Goal: Task Accomplishment & Management: Use online tool/utility

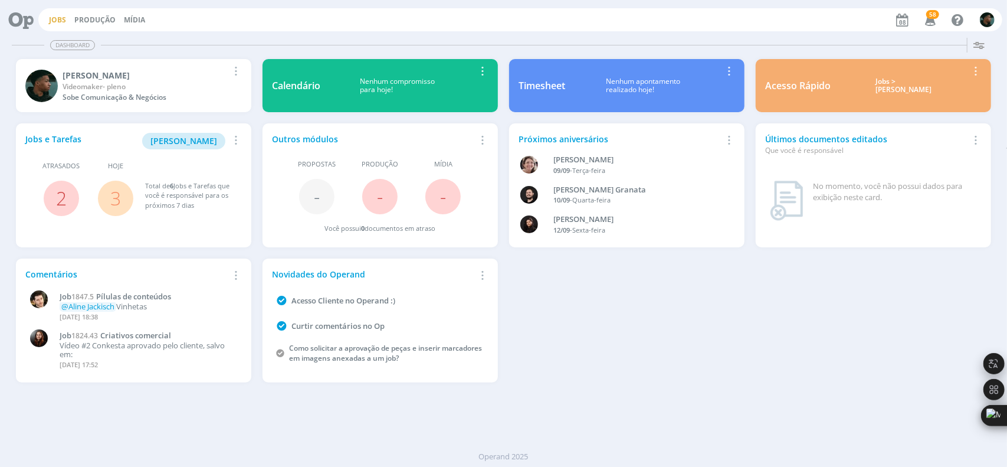
click at [60, 19] on link "Jobs" at bounding box center [57, 20] width 17 height 10
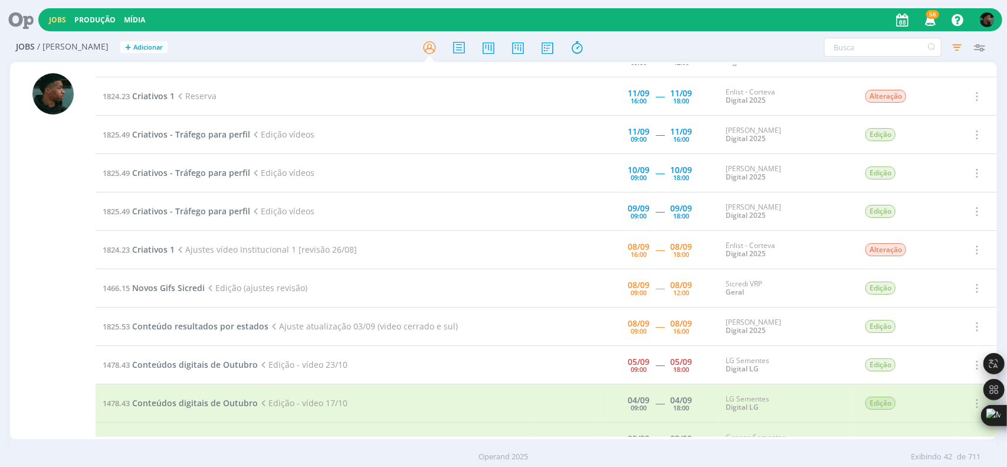
scroll to position [601, 0]
click at [259, 314] on td "1825.53 Conteúdo resultados por estados Ajuste atualização 03/09 (video cerrado…" at bounding box center [313, 326] width 434 height 38
click at [235, 320] on span "Conteúdo resultados por estados" at bounding box center [200, 325] width 136 height 11
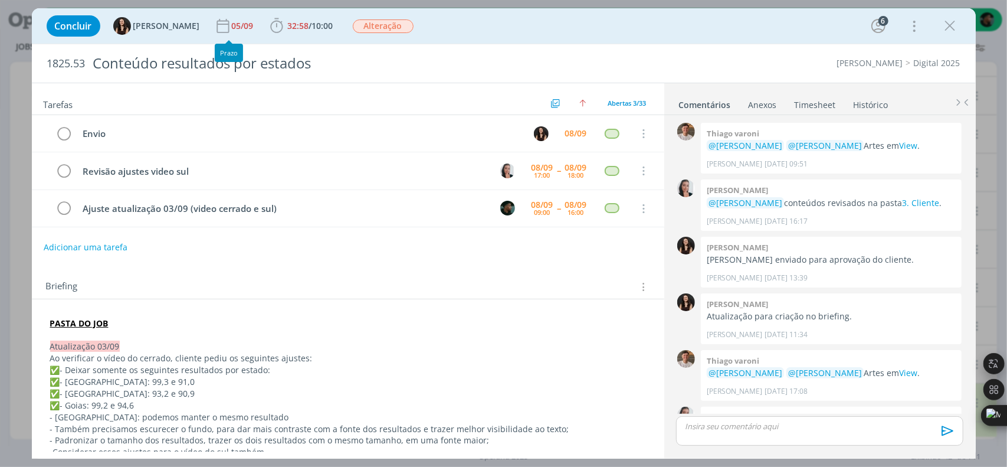
scroll to position [1032, 0]
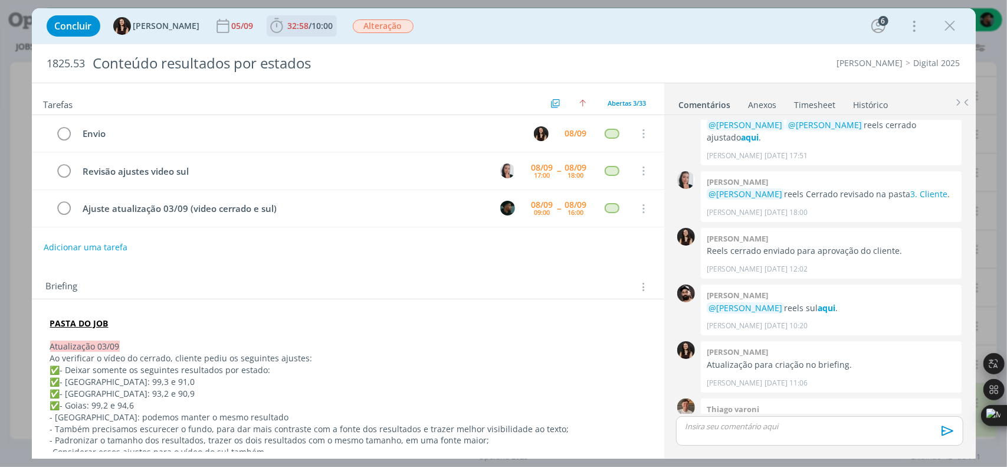
click at [270, 22] on icon "dialog" at bounding box center [276, 25] width 12 height 15
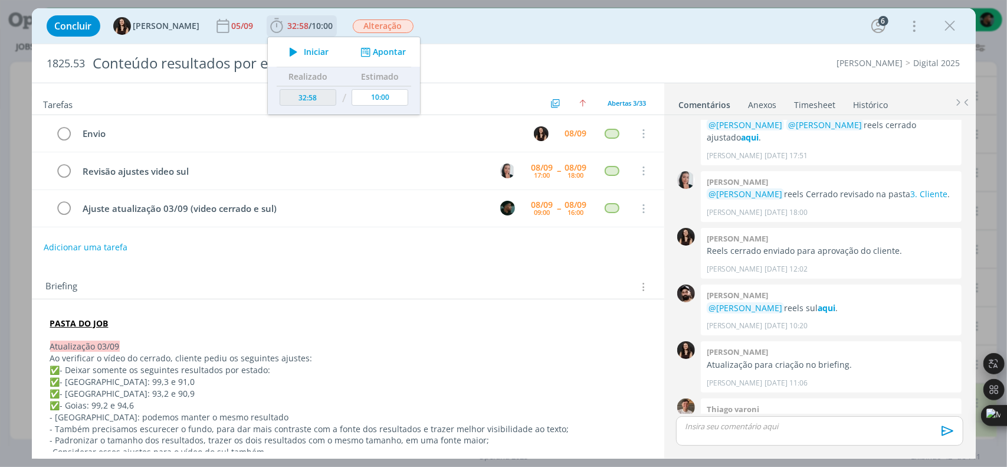
click at [283, 49] on icon "dialog" at bounding box center [293, 51] width 21 height 15
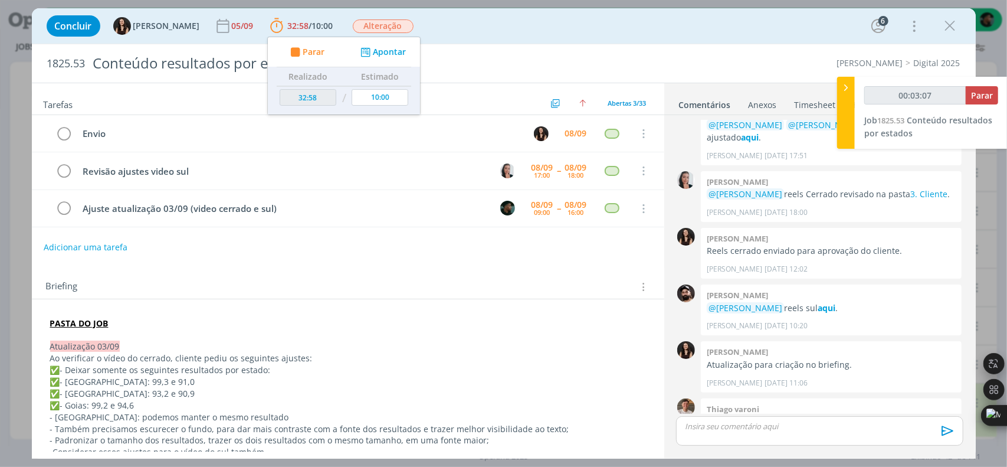
click at [143, 267] on div "Briefing Briefings Predefinidos Versões do Briefing Ver Briefing do Projeto" at bounding box center [348, 283] width 632 height 32
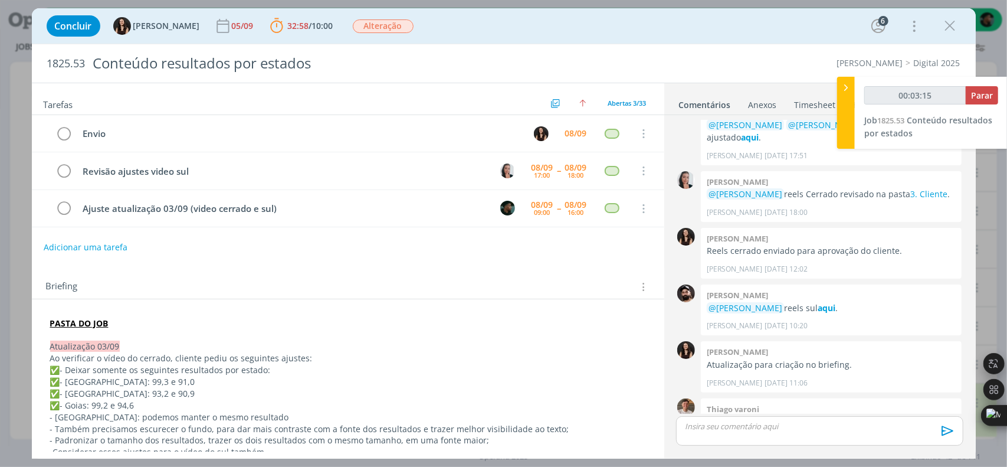
click at [113, 280] on div "Briefing Briefings Predefinidos Versões do Briefing Ver Briefing do Projeto" at bounding box center [349, 286] width 607 height 15
click at [956, 18] on icon "dialog" at bounding box center [951, 26] width 18 height 18
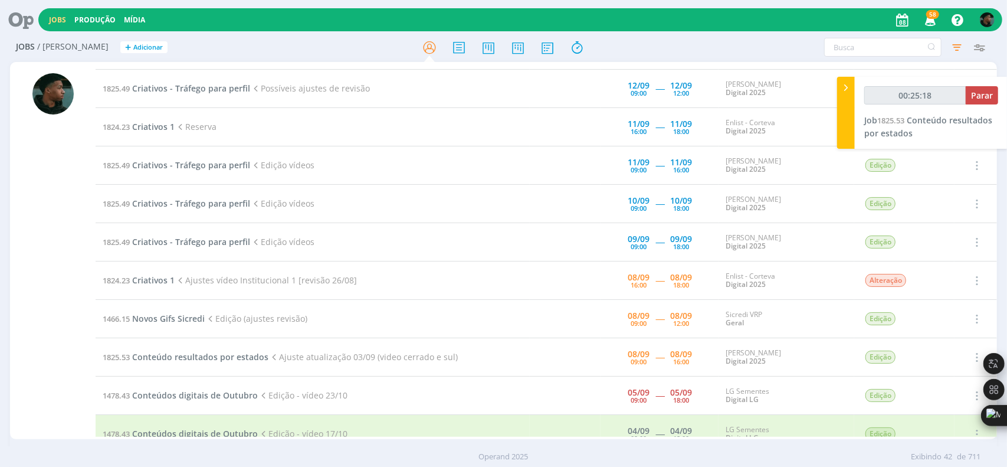
scroll to position [570, 0]
click at [187, 317] on span "Novos Gifs Sicredi" at bounding box center [168, 317] width 73 height 11
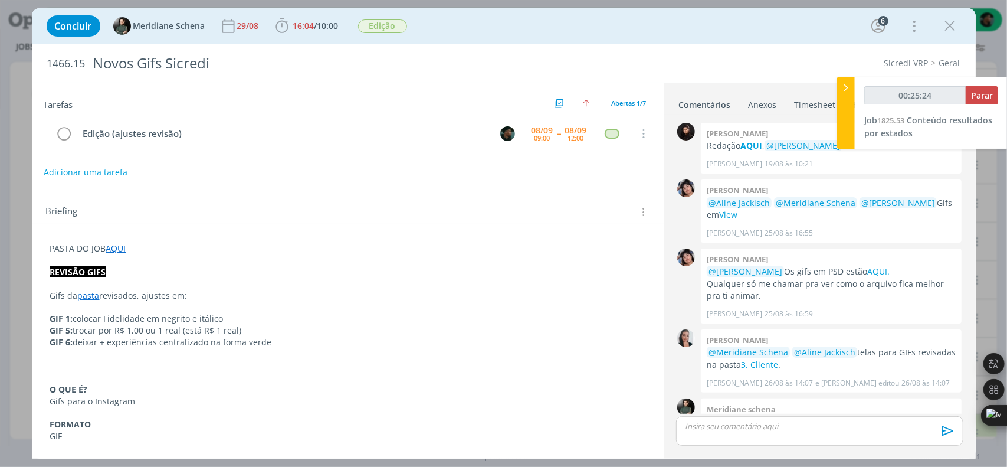
scroll to position [218, 0]
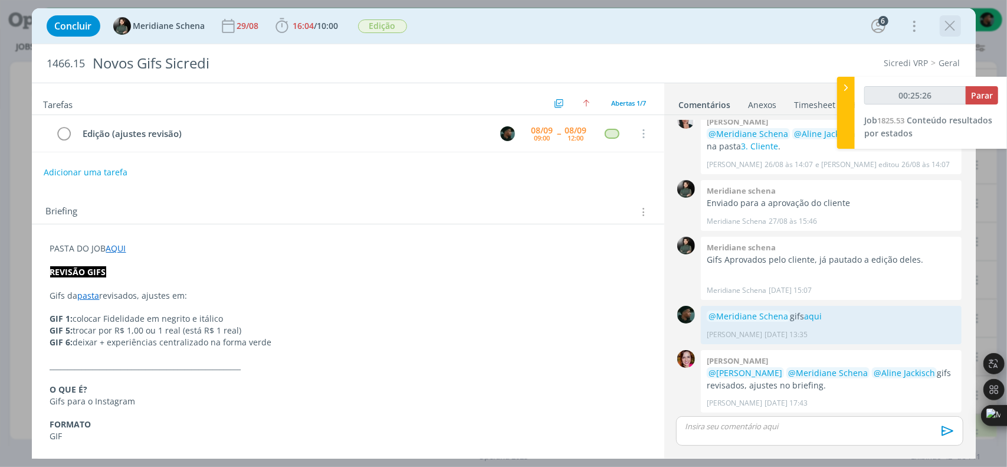
click at [947, 25] on icon "dialog" at bounding box center [951, 26] width 18 height 18
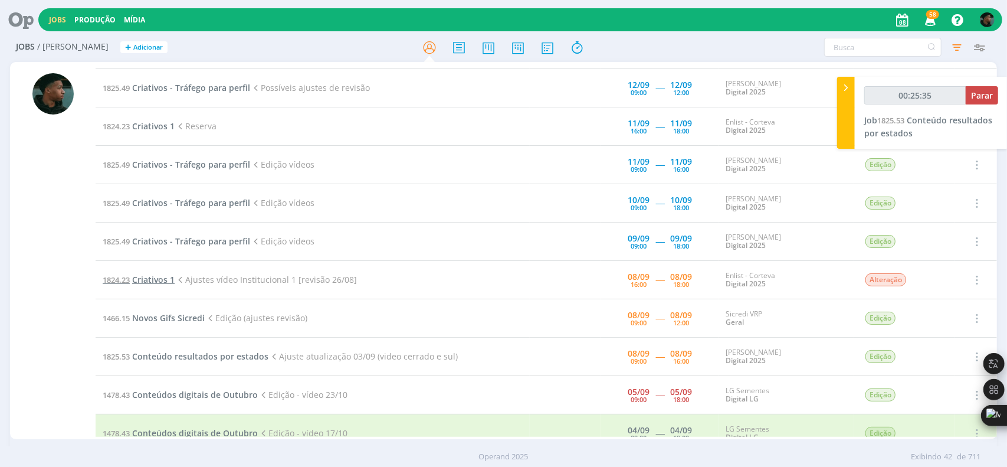
click at [141, 274] on span "Criativos 1" at bounding box center [153, 279] width 42 height 11
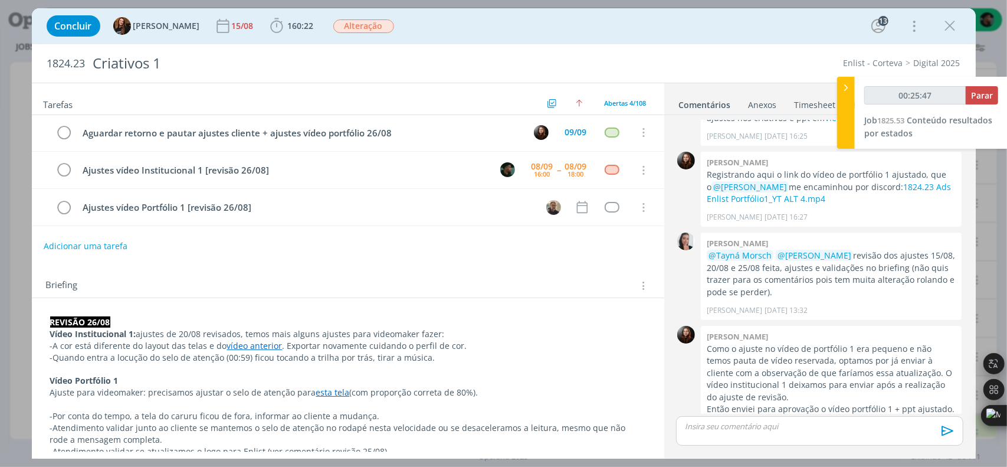
scroll to position [39, 0]
click at [945, 30] on icon "dialog" at bounding box center [951, 26] width 18 height 18
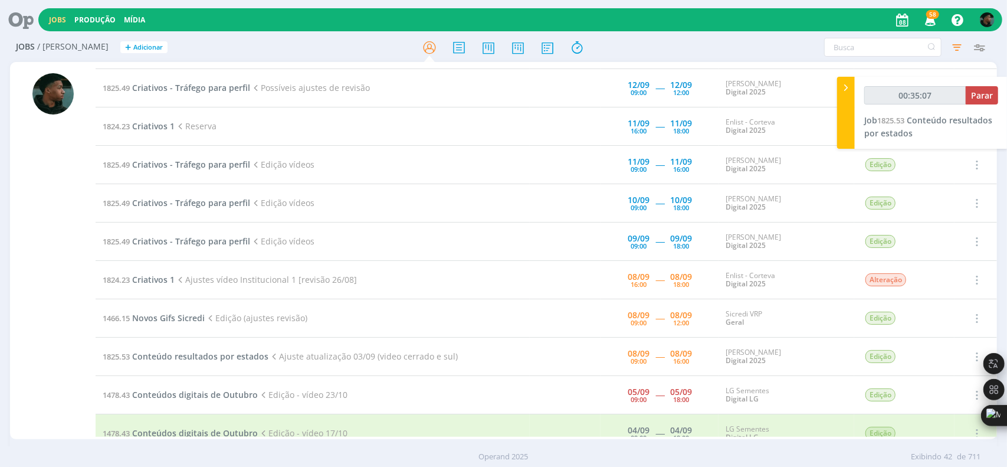
click at [31, 218] on div at bounding box center [53, 251] width 86 height 375
type input "00:35:09"
click at [975, 100] on span "Parar" at bounding box center [982, 95] width 22 height 11
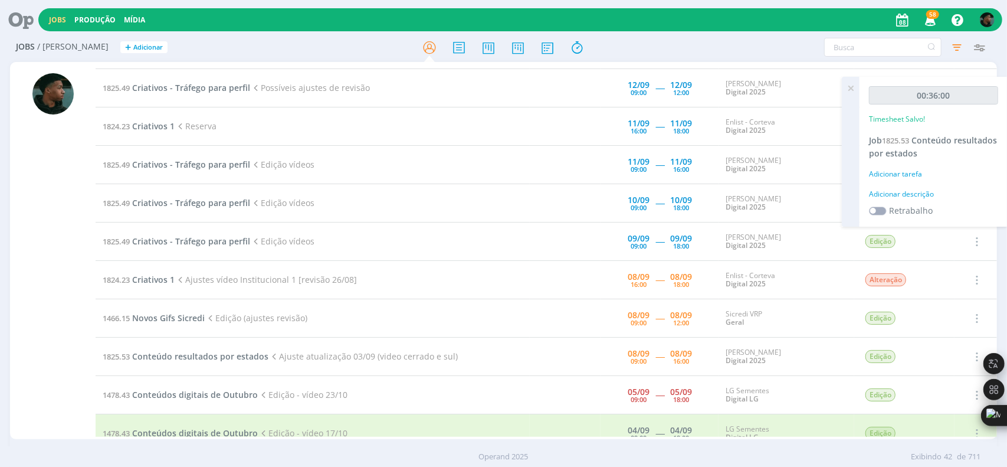
click at [914, 189] on div "Adicionar descrição" at bounding box center [933, 194] width 129 height 11
click at [910, 193] on textarea at bounding box center [933, 213] width 123 height 42
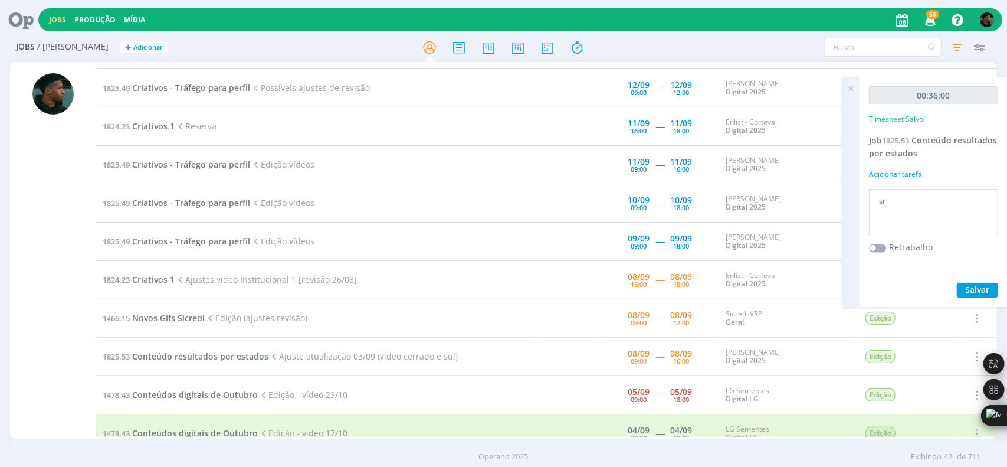
type textarea "s"
type textarea "atendimento - arquivos"
click at [960, 283] on button "Salvar" at bounding box center [977, 290] width 41 height 15
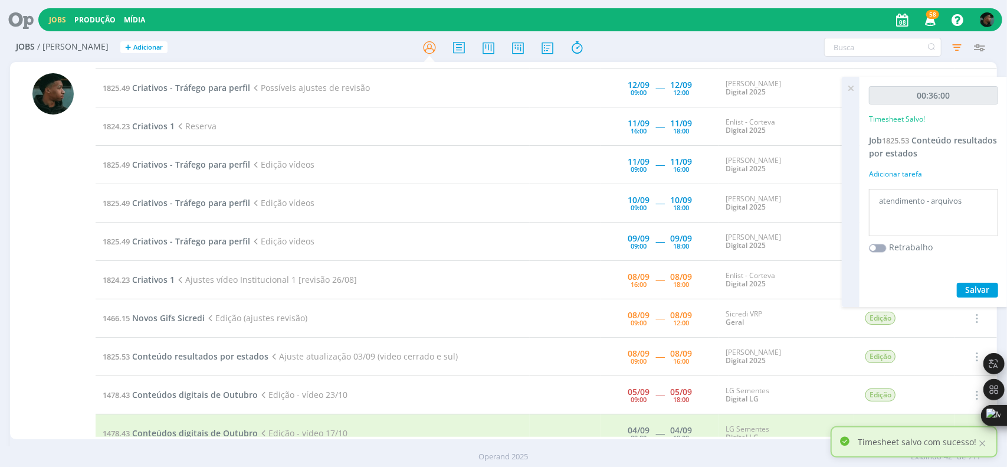
click at [851, 84] on icon at bounding box center [850, 88] width 21 height 23
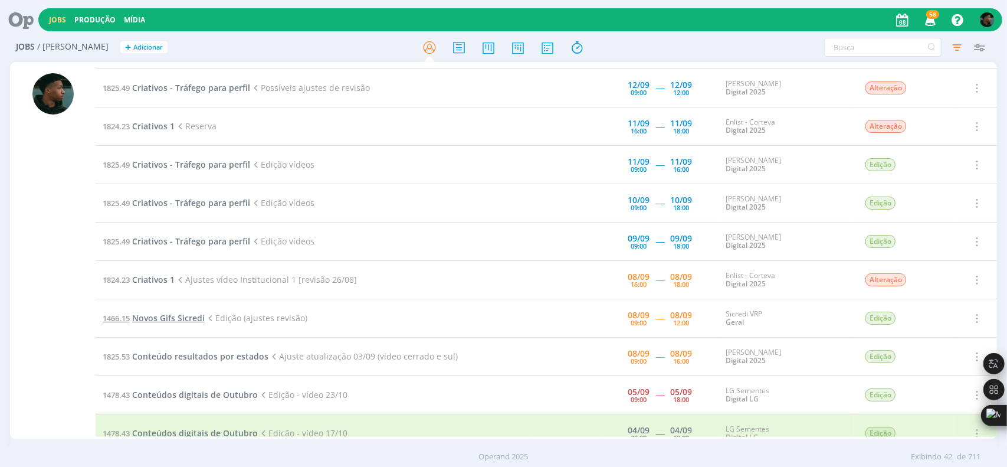
click at [198, 318] on span "Novos Gifs Sicredi" at bounding box center [168, 317] width 73 height 11
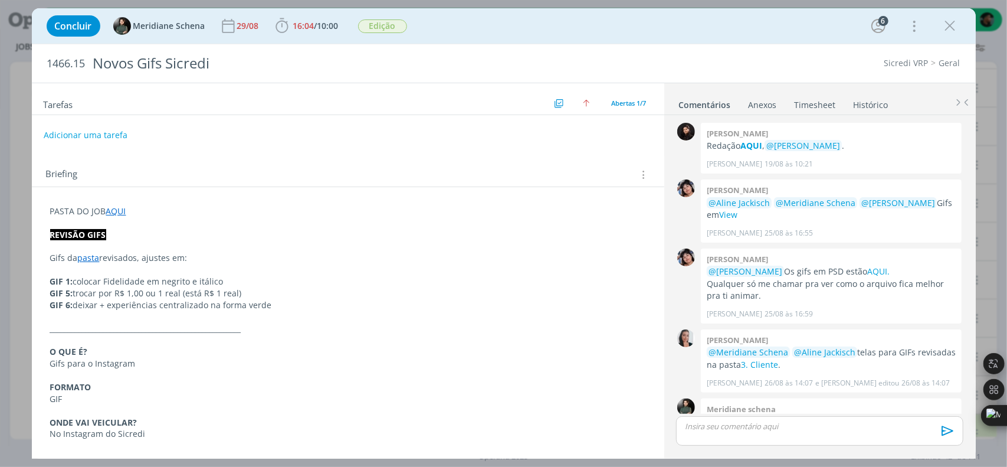
scroll to position [218, 0]
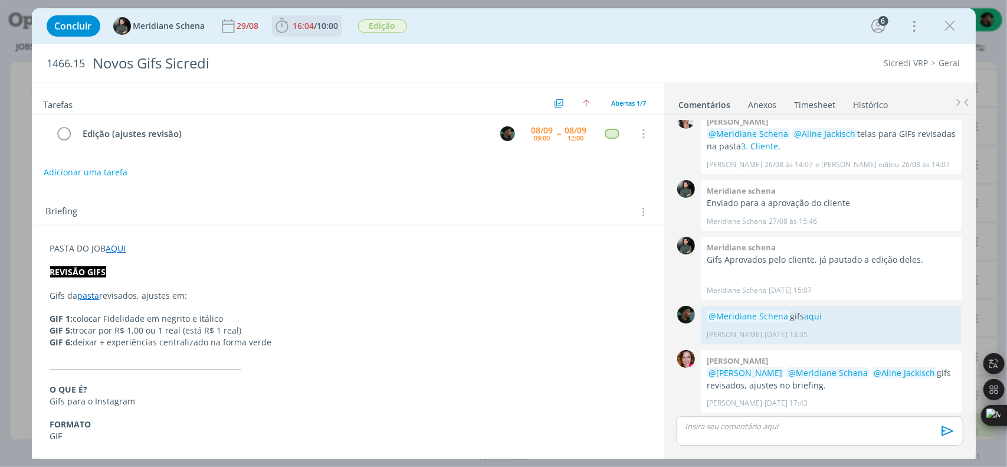
click at [284, 27] on icon "dialog" at bounding box center [282, 26] width 18 height 18
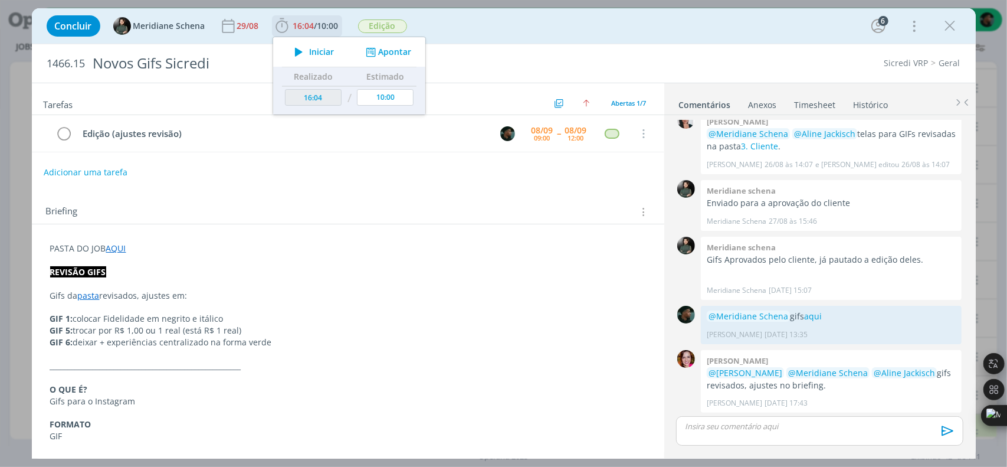
click at [300, 45] on icon "dialog" at bounding box center [298, 51] width 21 height 15
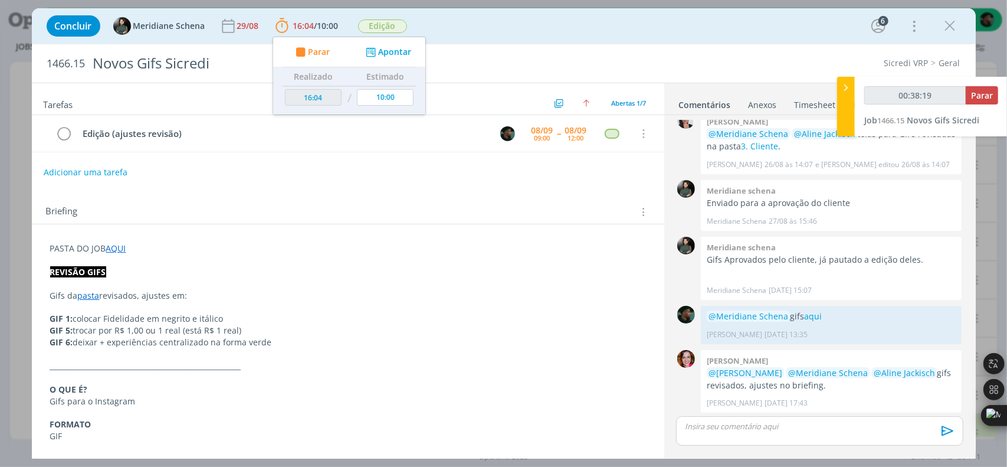
type input "00:38:20"
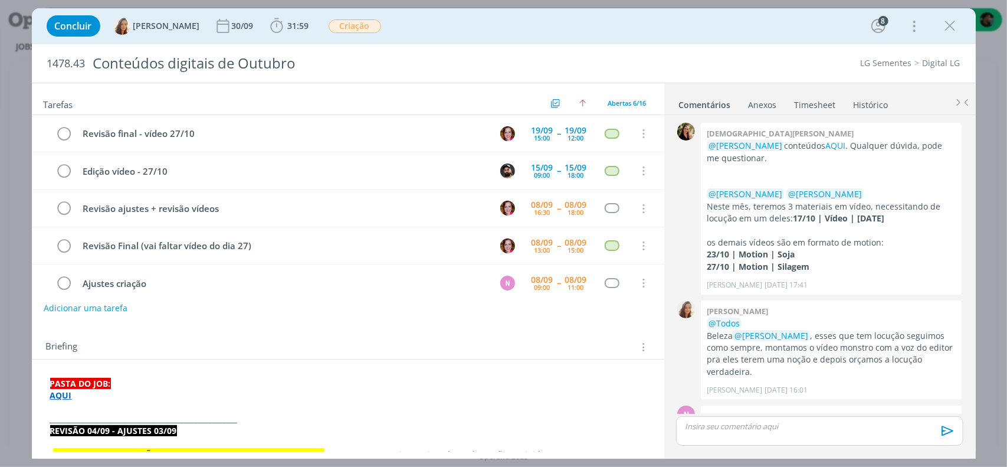
scroll to position [520, 0]
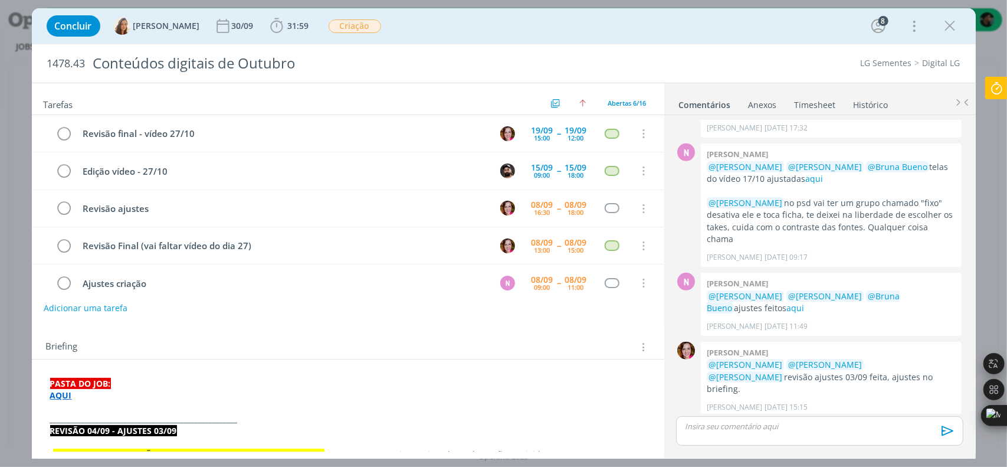
click at [819, 107] on link "Timesheet" at bounding box center [815, 102] width 42 height 17
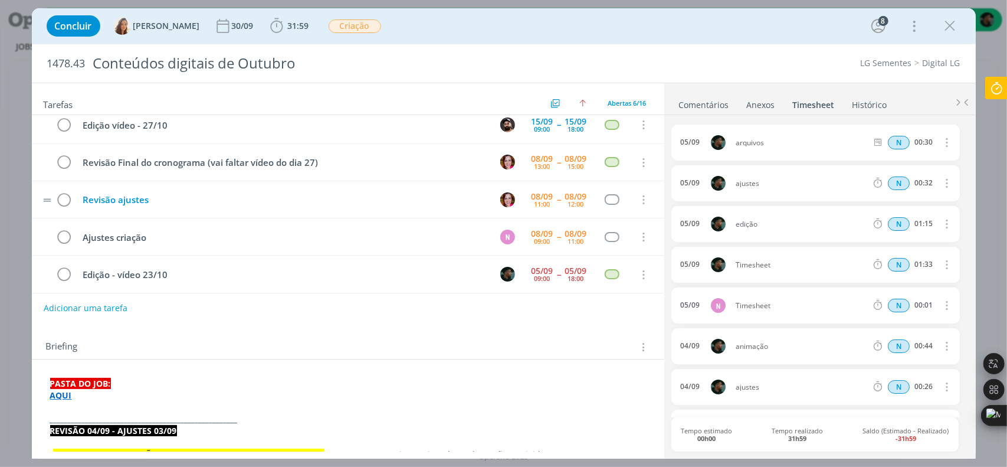
scroll to position [46, 0]
click at [137, 320] on div "Tarefas Usar Job de template Ordenar por: Prazo crescente Prazo decrescente Ord…" at bounding box center [348, 267] width 632 height 368
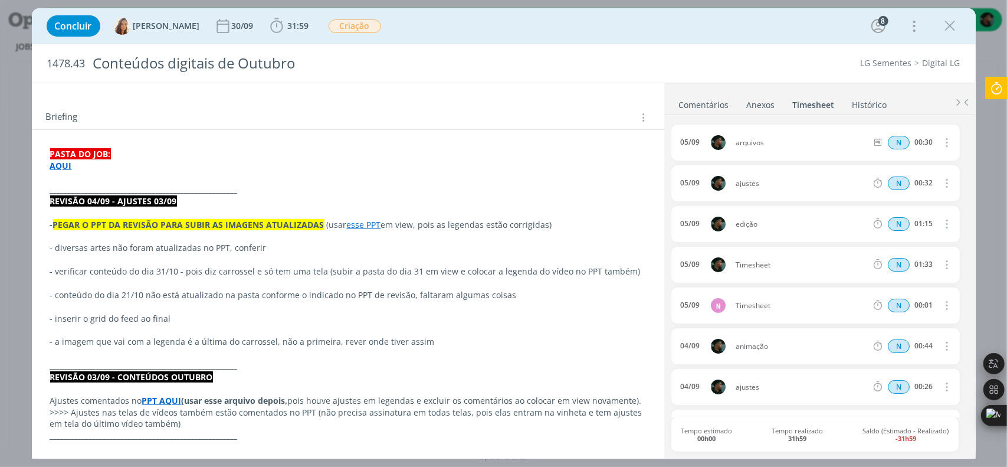
scroll to position [230, 0]
click at [60, 161] on strong "AQUI" at bounding box center [61, 164] width 22 height 11
click at [90, 181] on link "https://sobeae.sharepoint.com/:f:/s/SOBEAE/EoBQv3DjHyBJkxGOtul4d5wBQn0yRm-8MGRY…" at bounding box center [127, 187] width 89 height 15
